Goal: Browse casually: Explore the website without a specific task or goal

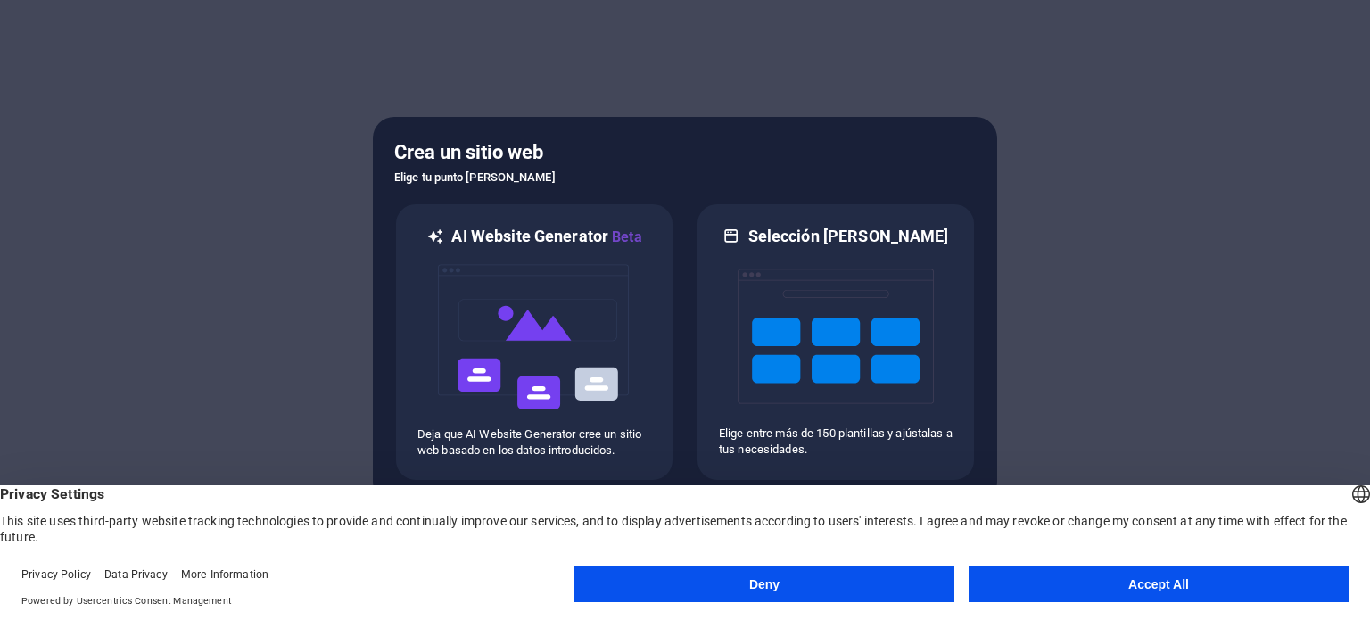
click at [1099, 587] on button "Accept All" at bounding box center [1158, 584] width 380 height 36
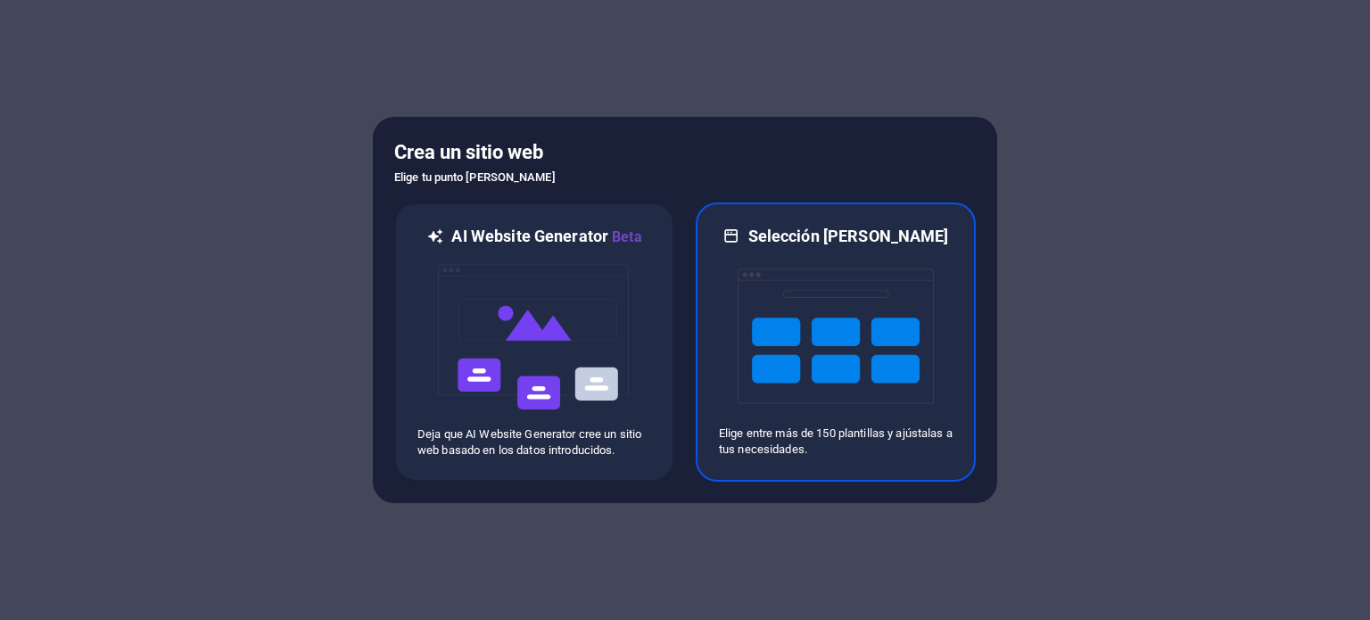
click at [829, 374] on img at bounding box center [836, 336] width 196 height 178
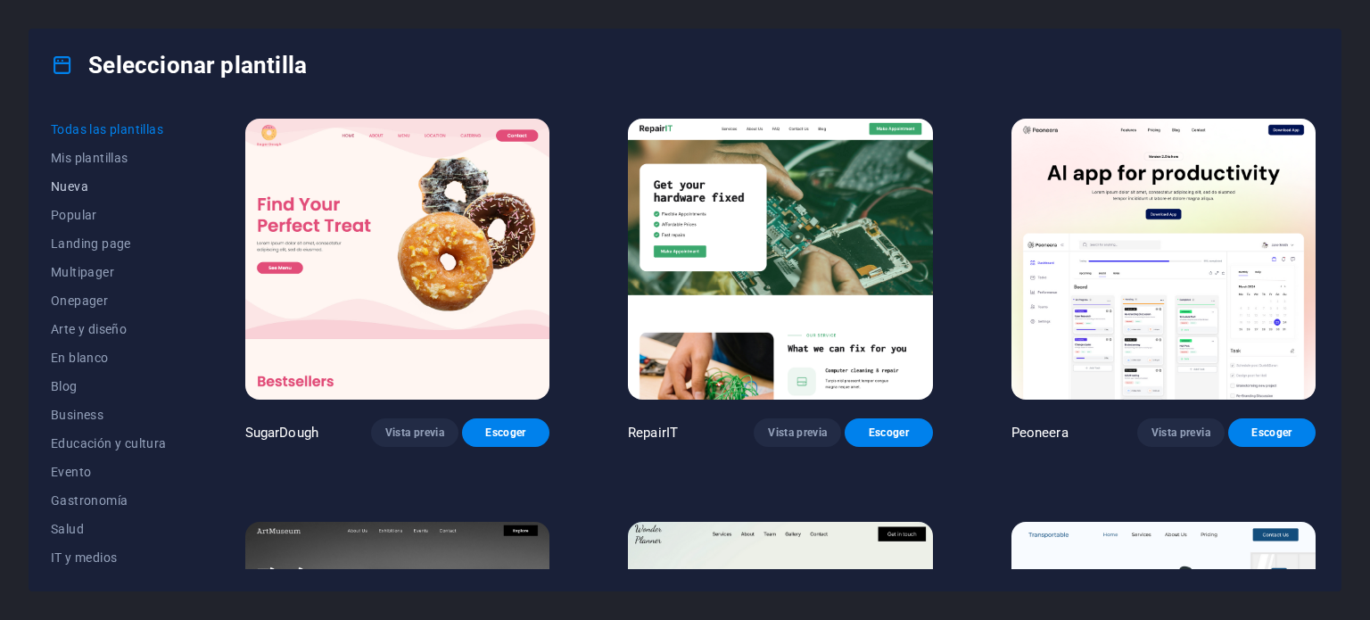
click at [91, 189] on span "Nueva" at bounding box center [109, 186] width 116 height 14
click at [66, 216] on span "Popular" at bounding box center [109, 215] width 116 height 14
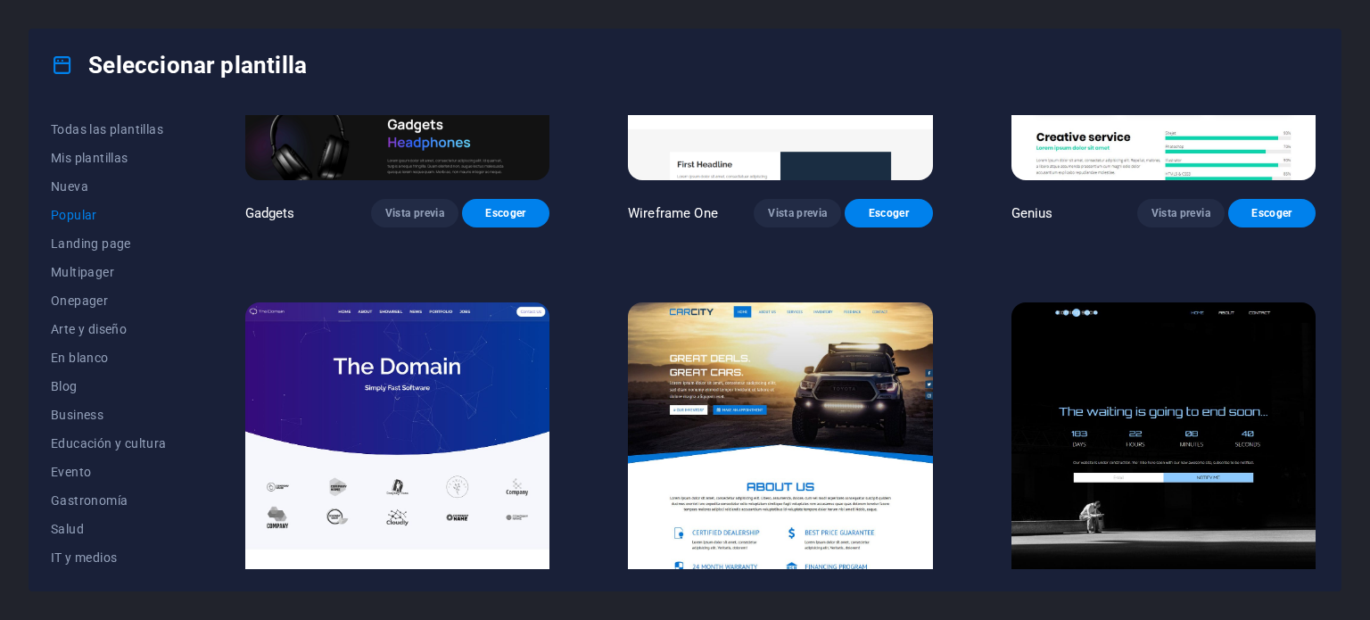
scroll to position [1516, 0]
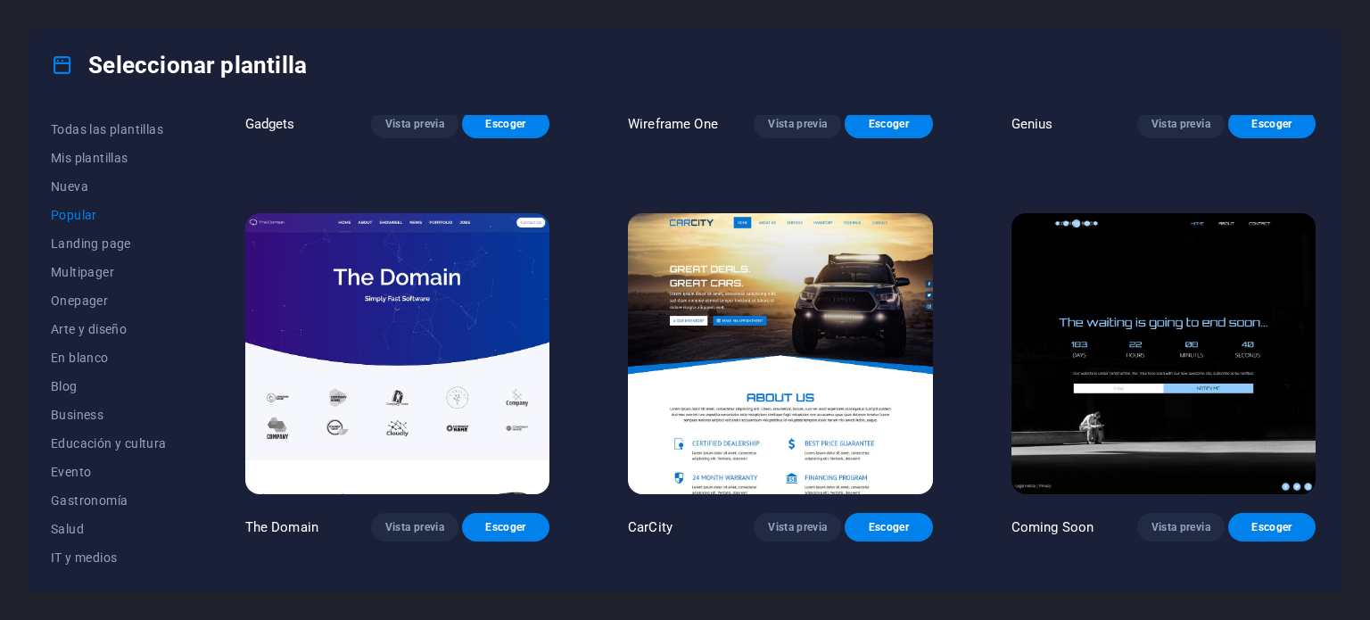
click at [902, 293] on img at bounding box center [780, 353] width 304 height 281
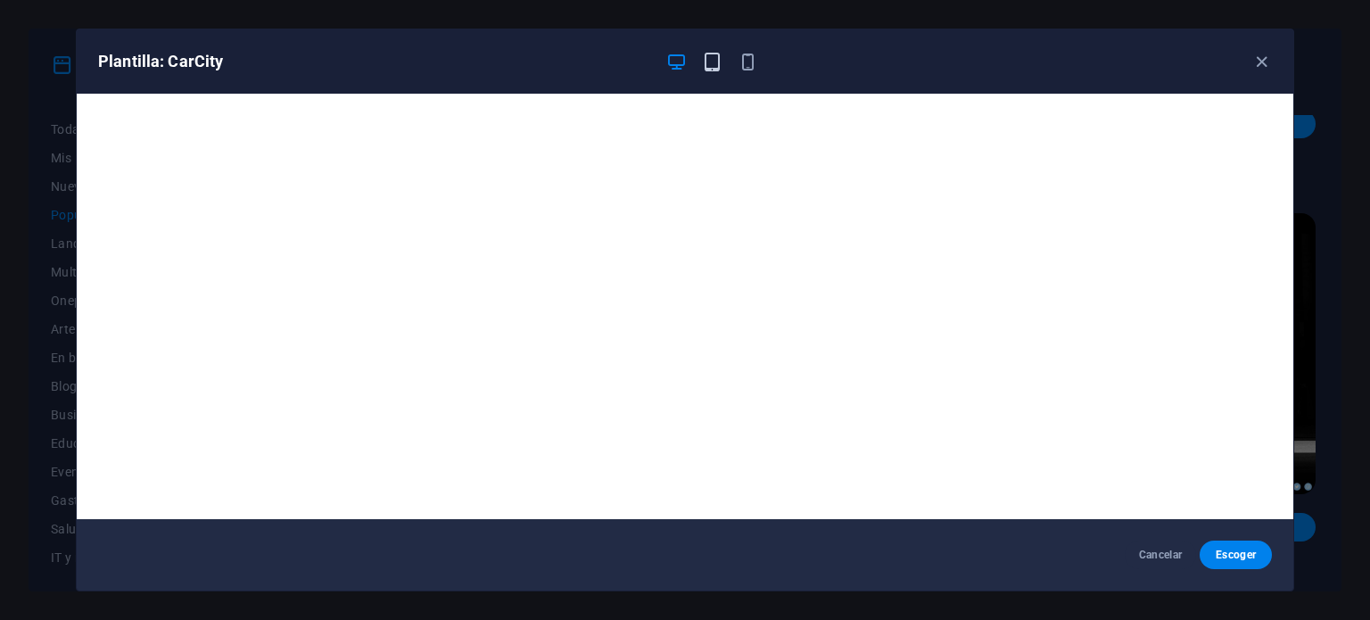
click at [717, 65] on icon "button" at bounding box center [712, 62] width 21 height 21
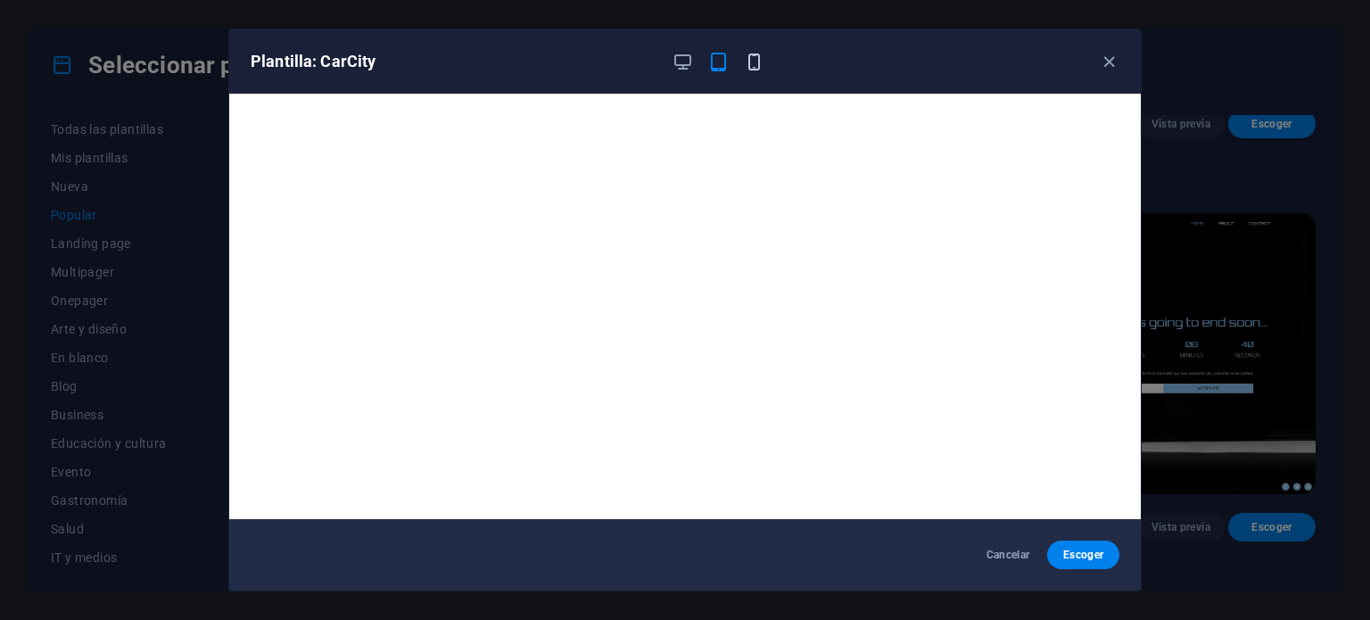
click at [746, 63] on icon "button" at bounding box center [754, 62] width 21 height 21
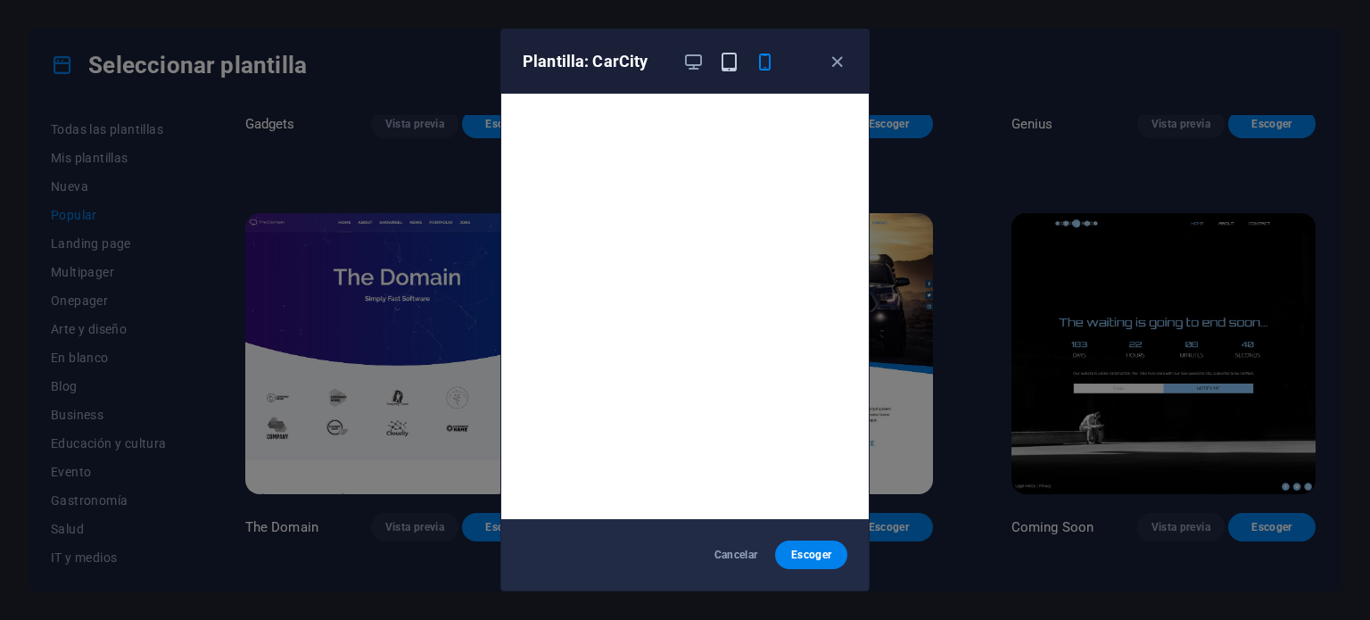
click at [730, 63] on icon "button" at bounding box center [729, 62] width 21 height 21
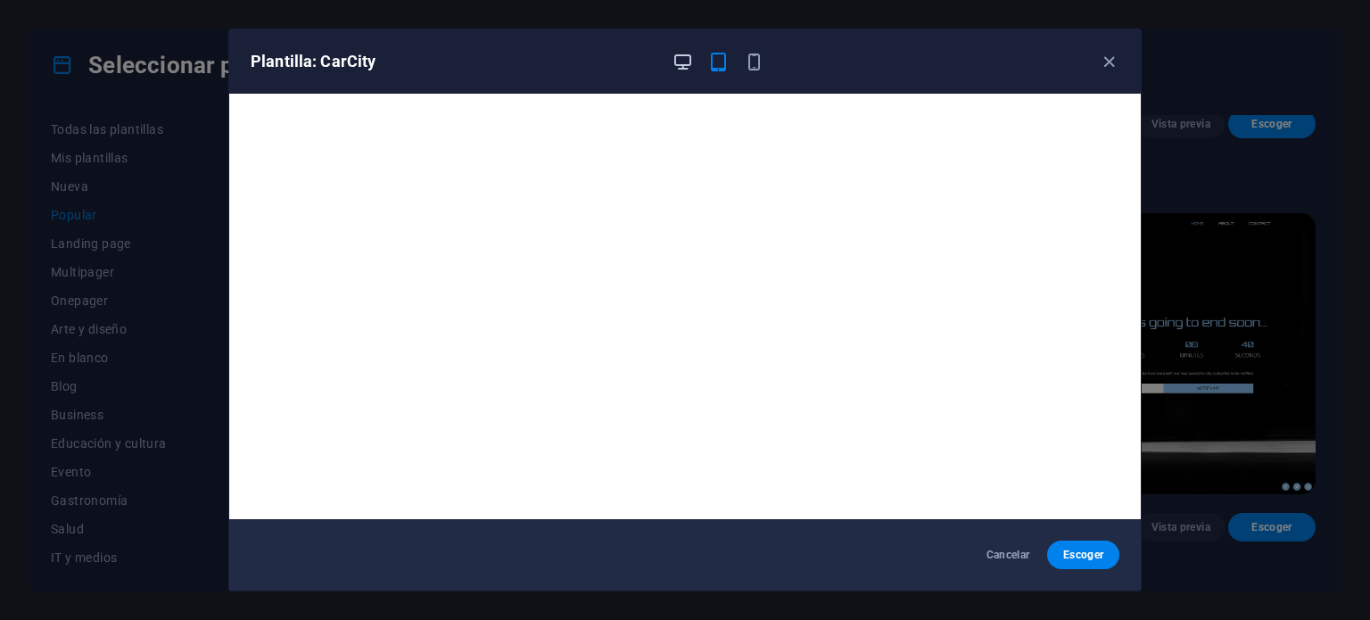
click at [684, 60] on icon "button" at bounding box center [682, 62] width 21 height 21
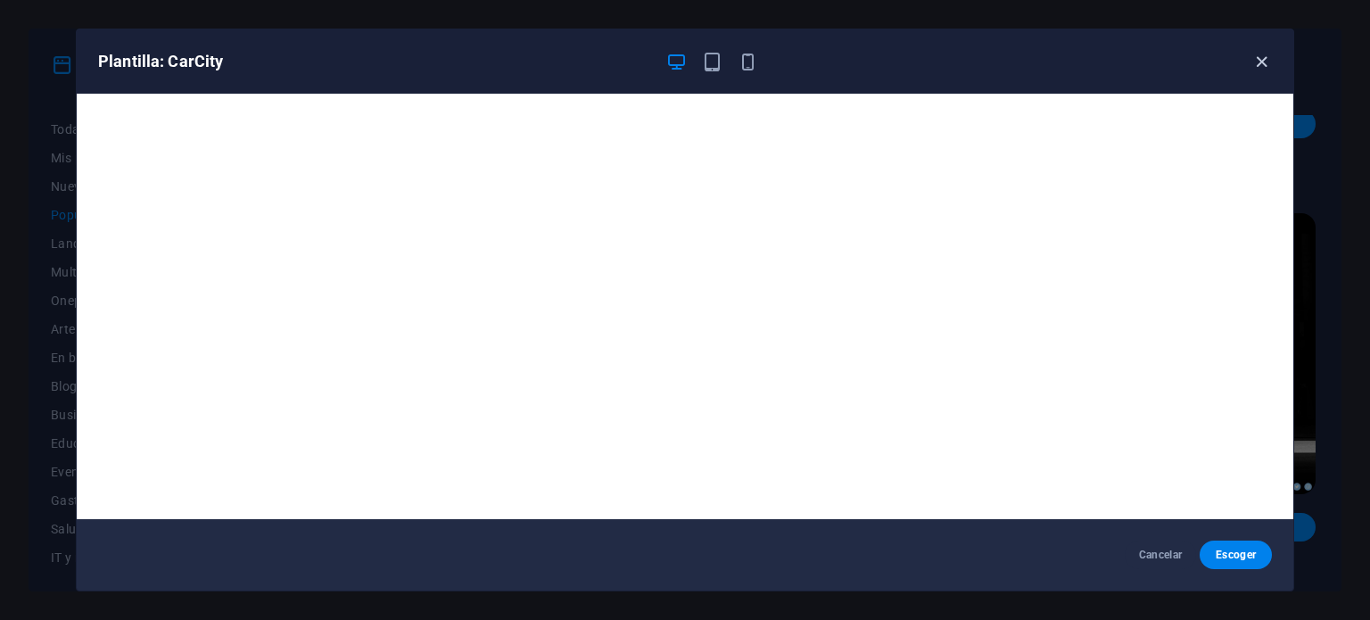
click at [1260, 55] on icon "button" at bounding box center [1261, 62] width 21 height 21
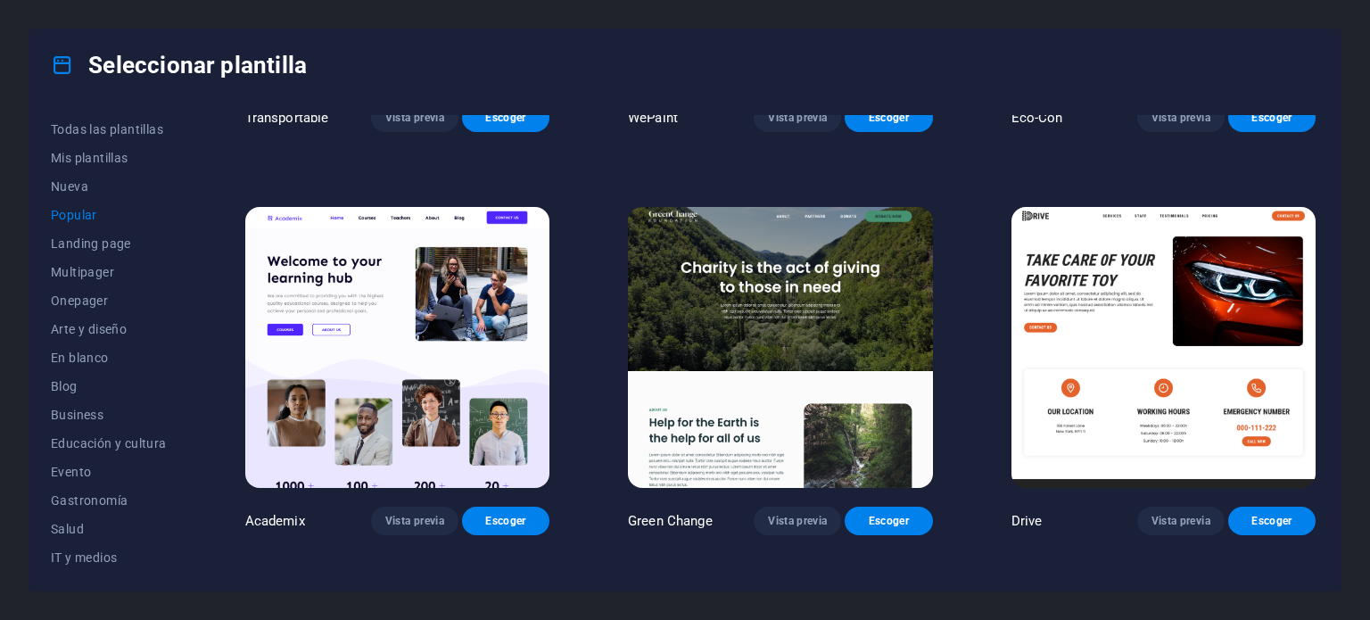
scroll to position [721, 0]
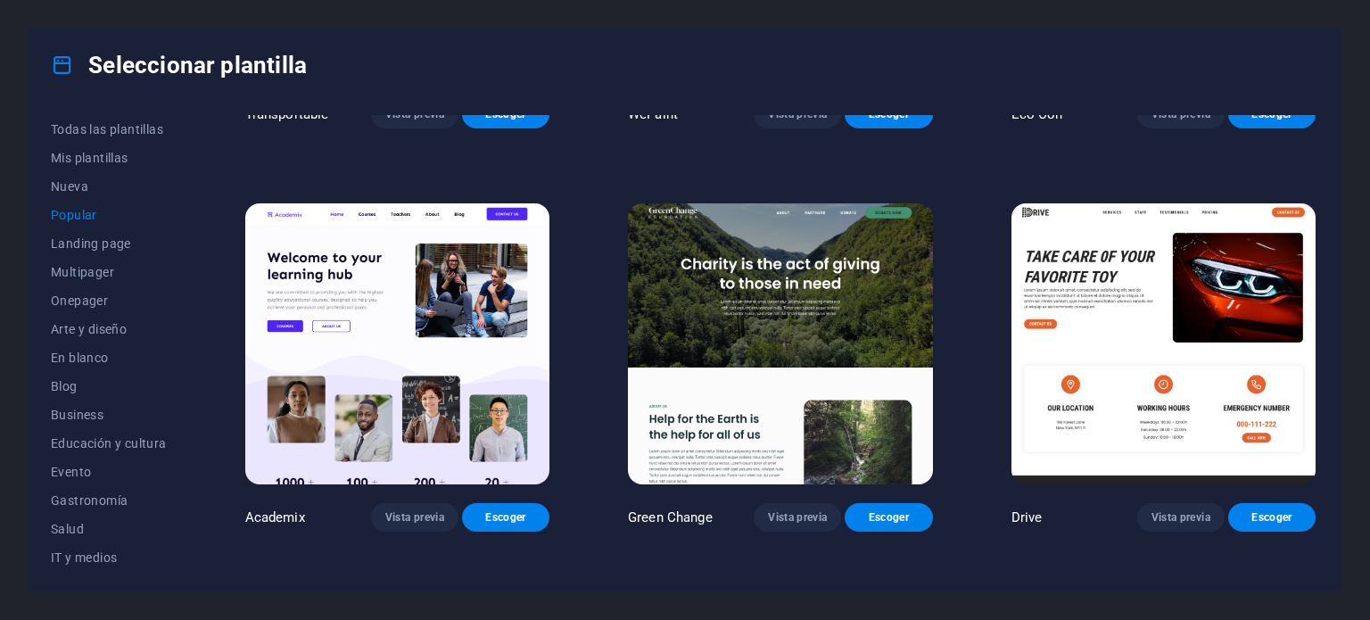
click at [1138, 282] on img at bounding box center [1163, 343] width 304 height 281
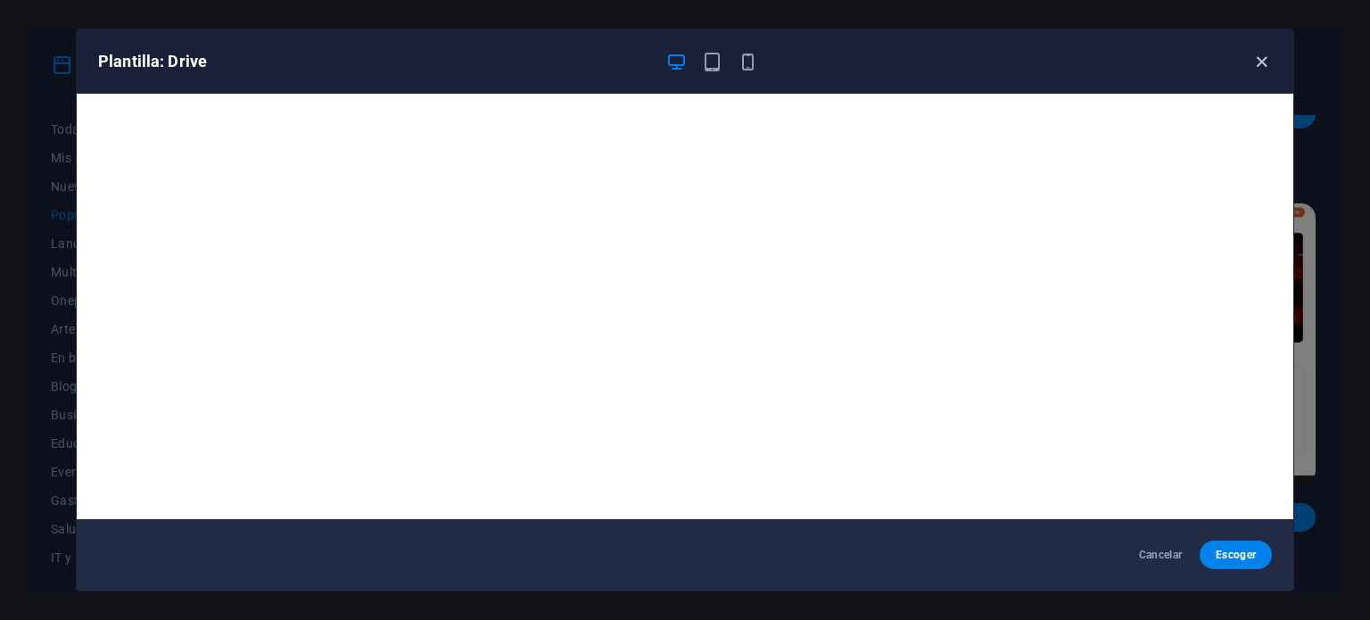
click at [1256, 56] on icon "button" at bounding box center [1261, 62] width 21 height 21
